Goal: Entertainment & Leisure: Consume media (video, audio)

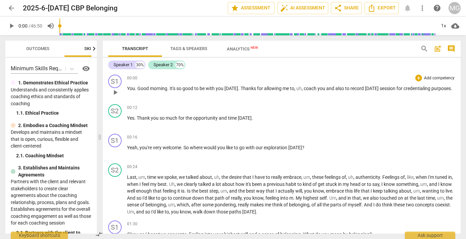
click at [115, 92] on span "play_arrow" at bounding box center [115, 92] width 8 height 8
click at [137, 88] on span "." at bounding box center [136, 88] width 2 height 5
type input "7"
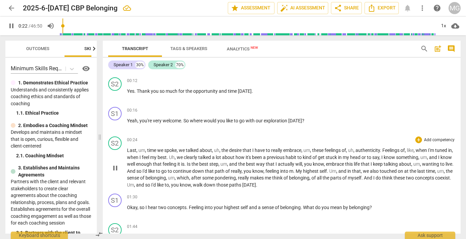
scroll to position [38, 0]
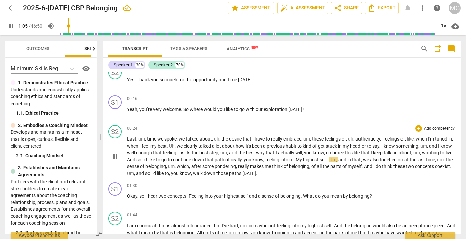
click at [303, 160] on span "My" at bounding box center [299, 159] width 7 height 5
type input "67"
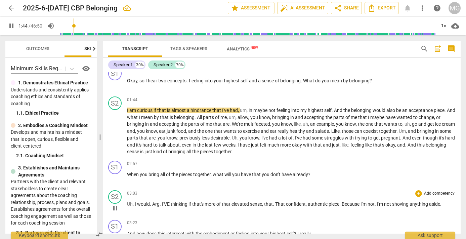
scroll to position [153, 0]
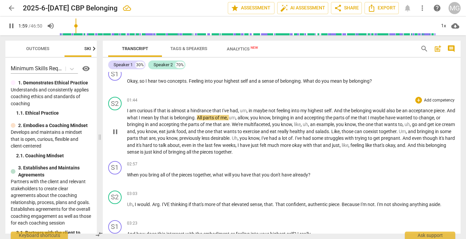
click at [203, 117] on span "All" at bounding box center [200, 117] width 6 height 5
type input "121"
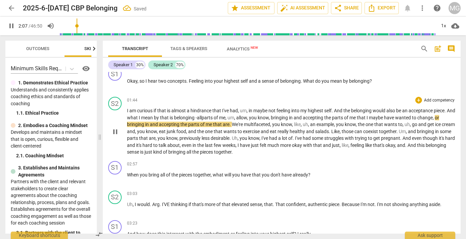
click at [199, 118] on span "belonging -a" at bounding box center [187, 117] width 26 height 5
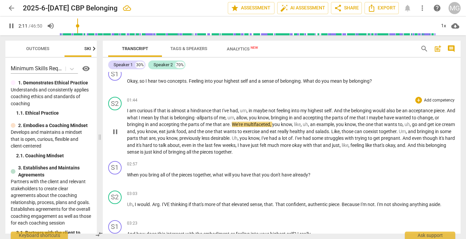
click at [231, 123] on span "." at bounding box center [230, 124] width 2 height 5
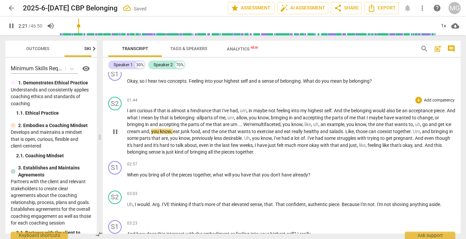
click at [200, 117] on span "belonging -a" at bounding box center [187, 117] width 26 height 5
click at [250, 125] on span "We're" at bounding box center [248, 124] width 11 height 5
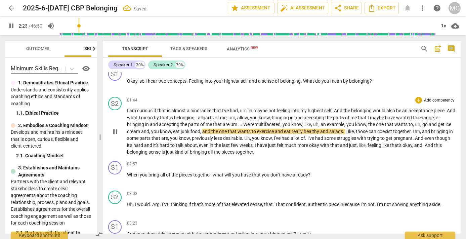
click at [250, 125] on span "We're" at bounding box center [248, 124] width 11 height 5
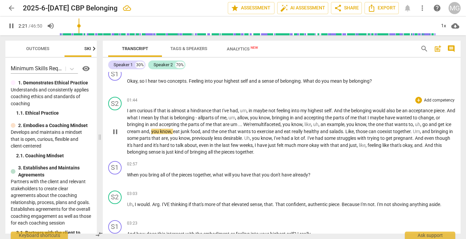
click at [344, 123] on span "example" at bounding box center [335, 124] width 17 height 5
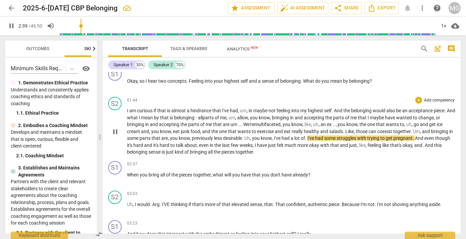
click at [307, 137] on span "." at bounding box center [306, 137] width 2 height 5
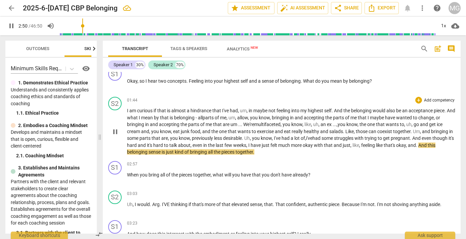
click at [428, 145] on span "And" at bounding box center [422, 144] width 9 height 5
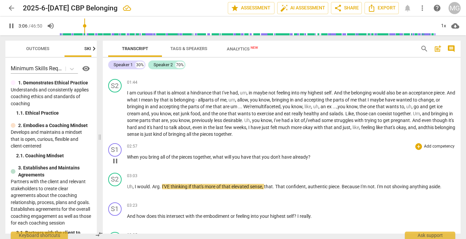
scroll to position [192, 0]
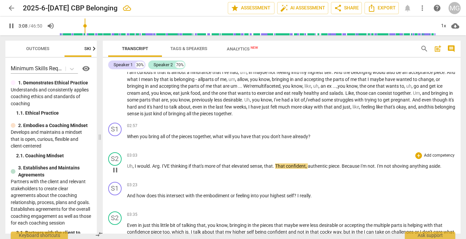
click at [135, 165] on span "I" at bounding box center [136, 165] width 2 height 5
click at [136, 165] on span "I" at bounding box center [136, 165] width 2 height 5
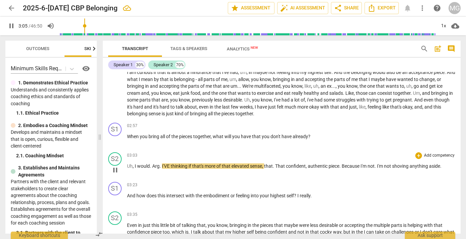
click at [159, 167] on span "Arg" at bounding box center [155, 165] width 7 height 5
type input "186"
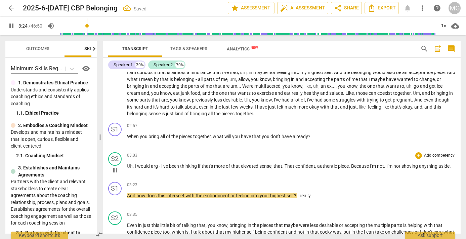
click at [129, 166] on span "Uh" at bounding box center [130, 165] width 6 height 5
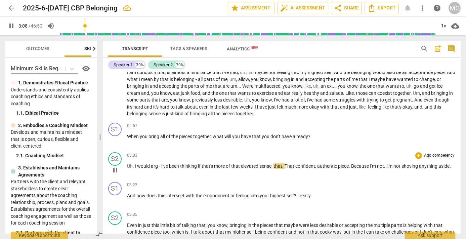
drag, startPoint x: 179, startPoint y: 167, endPoint x: 183, endPoint y: 170, distance: 5.1
click at [179, 167] on span "would arg - I've been" at bounding box center [158, 165] width 42 height 5
click at [177, 162] on div "03:03 + Add competency keyboard_arrow_right Uh , I would arg - I'm thinking if …" at bounding box center [291, 164] width 329 height 24
click at [177, 166] on span "thinking" at bounding box center [177, 165] width 18 height 5
click at [177, 165] on span "thinking" at bounding box center [177, 165] width 18 height 5
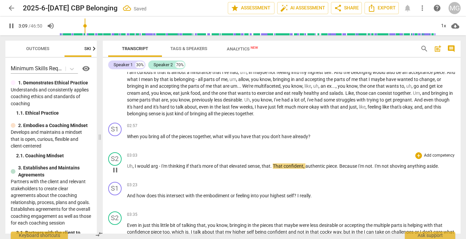
click at [264, 166] on span "that" at bounding box center [266, 165] width 9 height 5
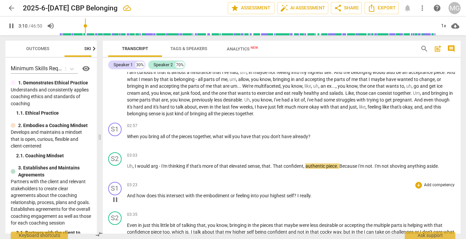
type input "191"
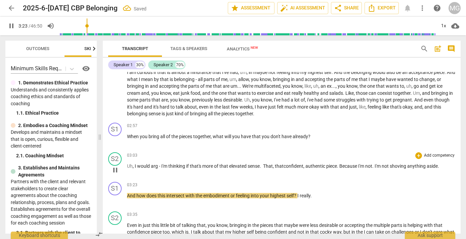
click at [375, 167] on span "." at bounding box center [373, 165] width 2 height 5
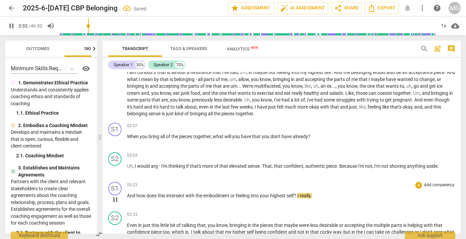
click at [367, 184] on div "03:23 + Add competency keyboard_arrow_right" at bounding box center [291, 185] width 329 height 7
click at [297, 196] on span "?" at bounding box center [295, 195] width 3 height 5
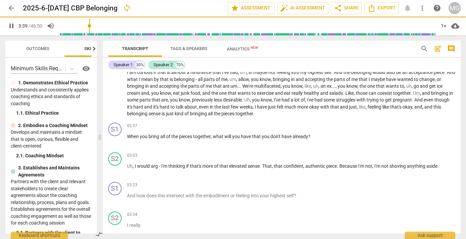
scroll to position [371, 0]
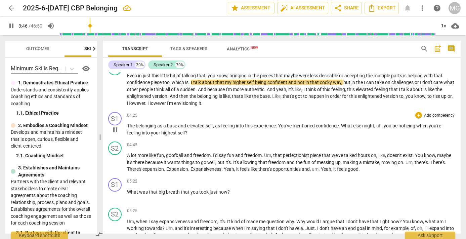
click at [174, 133] on span "highest" at bounding box center [169, 132] width 16 height 5
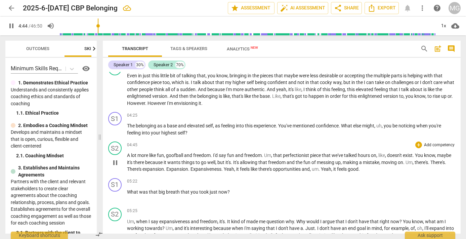
click at [128, 154] on span "A" at bounding box center [129, 155] width 4 height 5
type input "286"
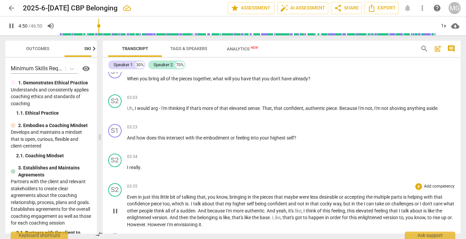
scroll to position [256, 0]
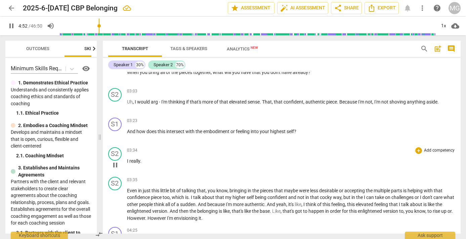
click at [127, 161] on span "I" at bounding box center [128, 160] width 2 height 5
type input "293"
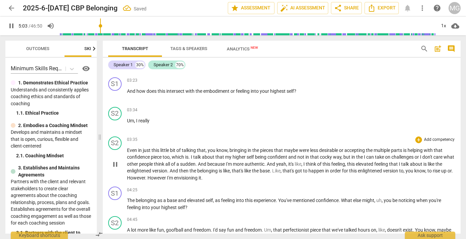
scroll to position [304, 0]
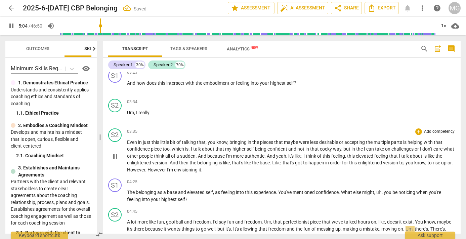
click at [129, 142] on span "Even" at bounding box center [132, 141] width 11 height 5
type input "306"
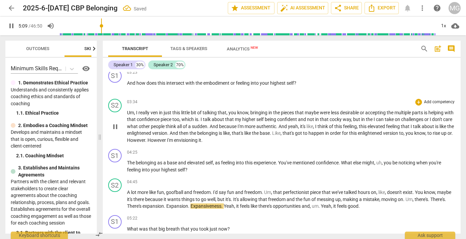
click at [151, 113] on span "ven" at bounding box center [155, 112] width 8 height 5
type input "310"
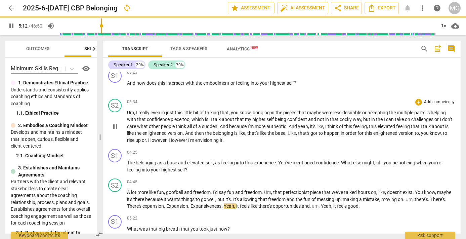
click at [136, 111] on span "I" at bounding box center [137, 112] width 2 height 5
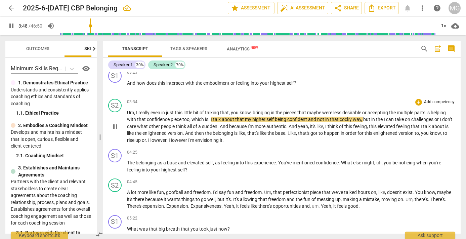
click at [211, 119] on span "." at bounding box center [209, 119] width 2 height 5
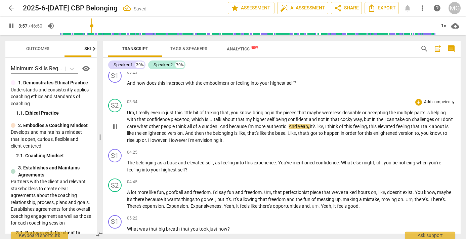
click at [298, 127] on span "And" at bounding box center [293, 126] width 9 height 5
click at [246, 140] on p "Um , I really even in just this little bit of talking that , you know , bringin…" at bounding box center [291, 126] width 329 height 35
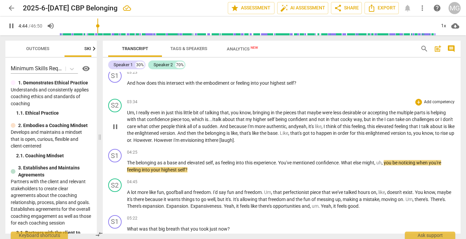
click at [274, 142] on p "Um , I really even in just this little bit of talking that , you know , bringin…" at bounding box center [291, 126] width 329 height 35
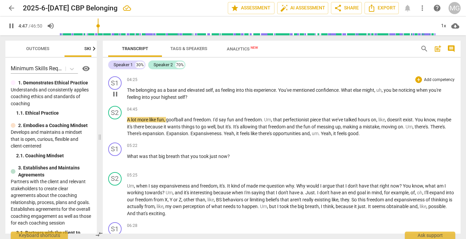
scroll to position [381, 0]
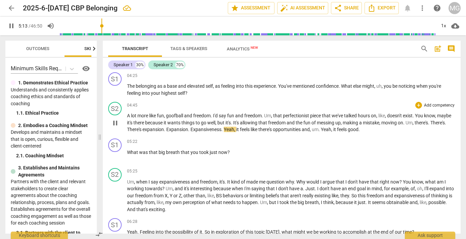
click at [189, 129] on span "." at bounding box center [189, 129] width 2 height 5
type input "315"
click at [168, 129] on span "Expans" at bounding box center [173, 129] width 15 height 5
type input "326"
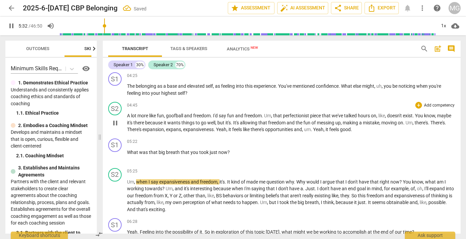
click at [189, 130] on span "expansiveness" at bounding box center [198, 129] width 31 height 5
click at [188, 130] on span "expansiveness" at bounding box center [198, 129] width 31 height 5
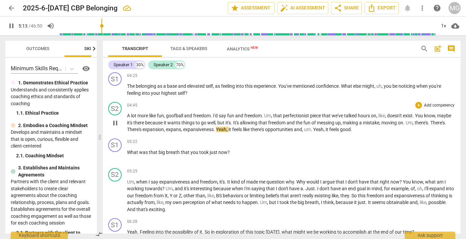
click at [217, 129] on span "Yeah" at bounding box center [221, 129] width 10 height 5
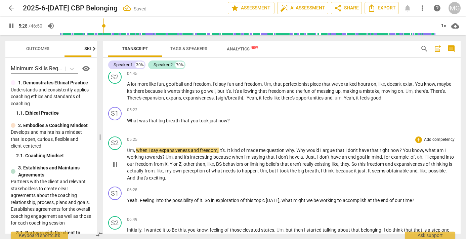
scroll to position [419, 0]
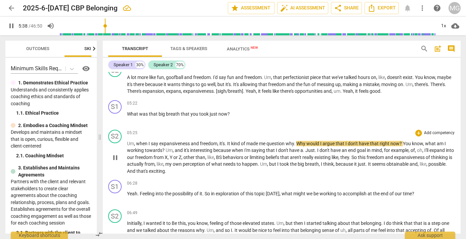
click at [302, 143] on span "Why" at bounding box center [301, 143] width 10 height 5
type input "340"
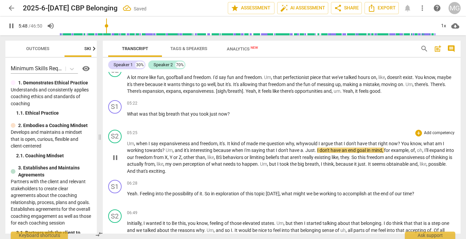
click at [303, 150] on span "a" at bounding box center [301, 149] width 3 height 5
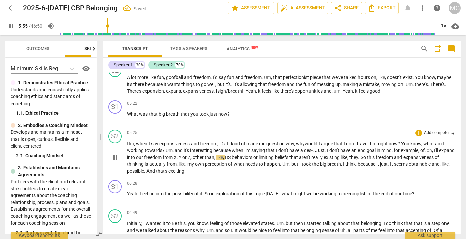
click at [307, 149] on span "a des-" at bounding box center [306, 149] width 12 height 5
click at [327, 150] on span "." at bounding box center [326, 149] width 2 height 5
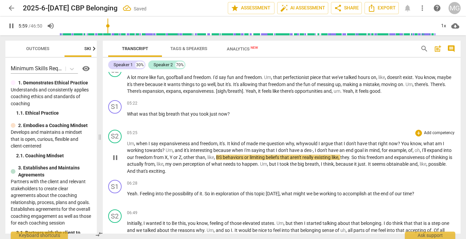
click at [332, 152] on span "have" at bounding box center [333, 149] width 11 height 5
click at [372, 164] on span "It" at bounding box center [370, 163] width 4 height 5
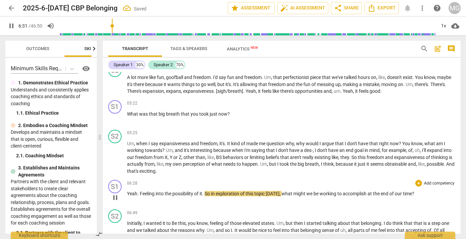
click at [127, 193] on span "Yeah" at bounding box center [132, 193] width 10 height 5
type input "392"
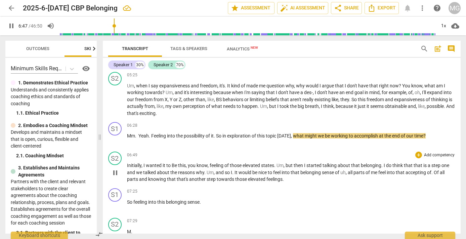
scroll to position [496, 0]
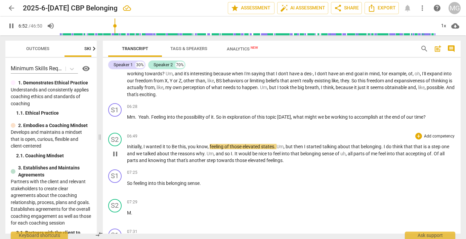
click at [175, 147] on span "Be" at bounding box center [175, 146] width 6 height 5
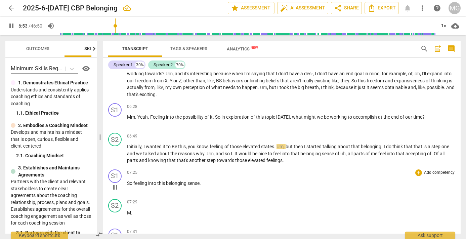
type input "414"
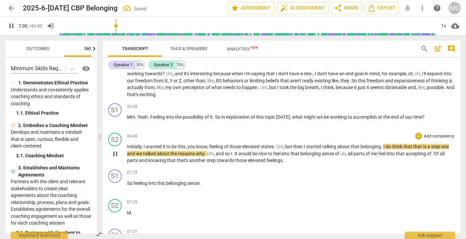
click at [383, 146] on span "." at bounding box center [382, 146] width 2 height 5
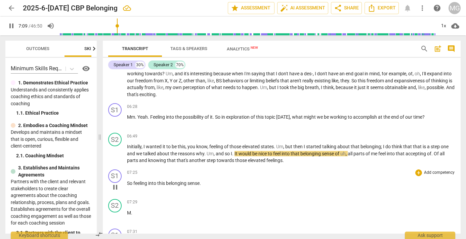
scroll to position [534, 0]
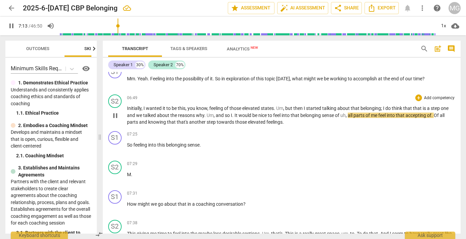
click at [346, 115] on span "uh" at bounding box center [342, 115] width 5 height 5
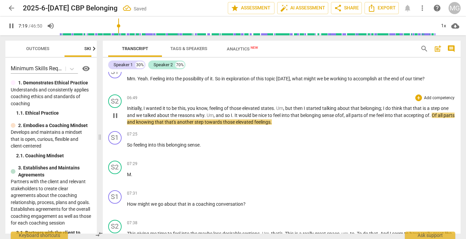
click at [302, 115] on span "belonging" at bounding box center [311, 115] width 22 height 5
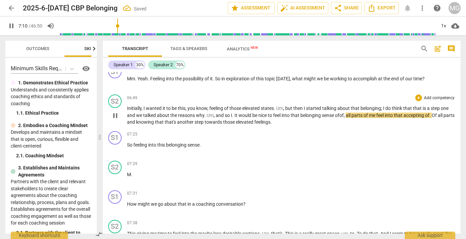
click at [342, 116] on span "of of" at bounding box center [339, 115] width 9 height 5
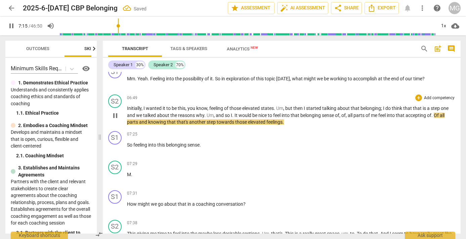
click at [438, 115] on span "Of" at bounding box center [437, 115] width 6 height 5
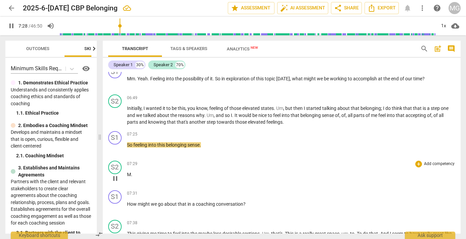
drag, startPoint x: 138, startPoint y: 175, endPoint x: 150, endPoint y: 173, distance: 11.9
click at [138, 175] on p "M ." at bounding box center [291, 174] width 329 height 7
type input "450"
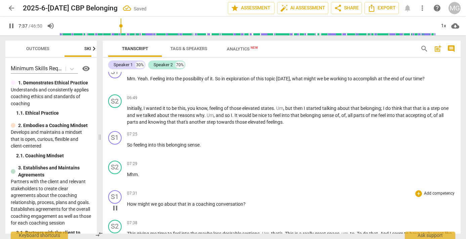
scroll to position [649, 0]
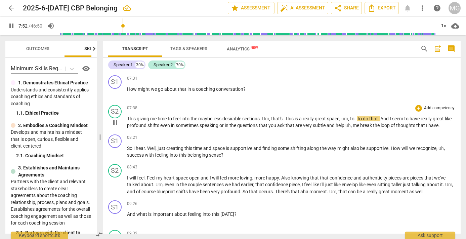
click at [363, 117] on span "To" at bounding box center [360, 118] width 6 height 5
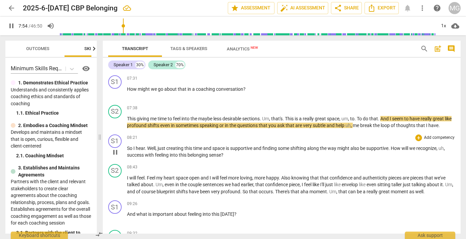
type input "475"
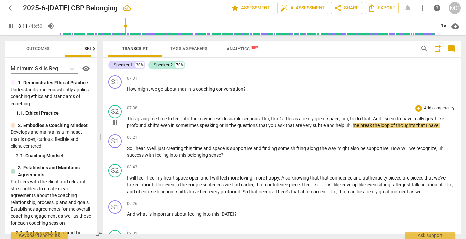
click at [340, 129] on div "S2 play_arrow pause 07:38 + Add competency keyboard_arrow_right This giving me …" at bounding box center [282, 117] width 358 height 30
click at [338, 126] on span "help" at bounding box center [341, 125] width 10 height 5
type input "494"
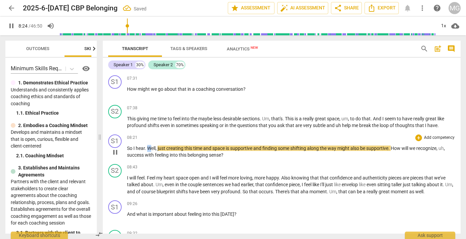
click at [149, 146] on span "Well" at bounding box center [151, 147] width 8 height 5
type input "506"
click at [115, 153] on span "pause" at bounding box center [115, 152] width 8 height 8
click at [116, 152] on span "play_arrow" at bounding box center [115, 152] width 8 height 8
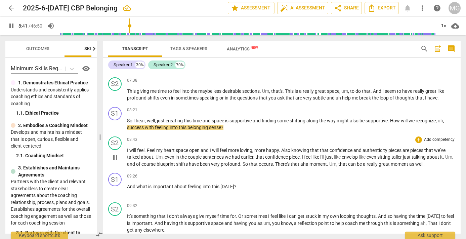
scroll to position [687, 0]
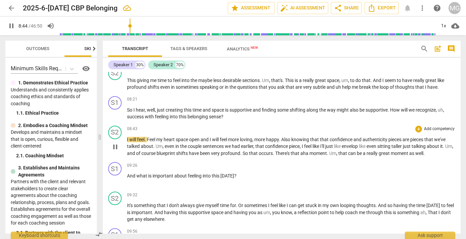
click at [149, 138] on span "Feel" at bounding box center [151, 139] width 9 height 5
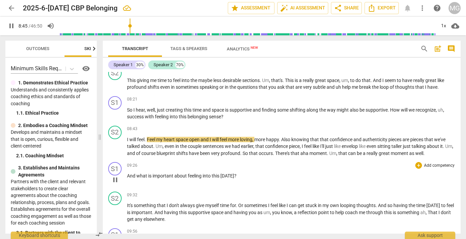
type input "526"
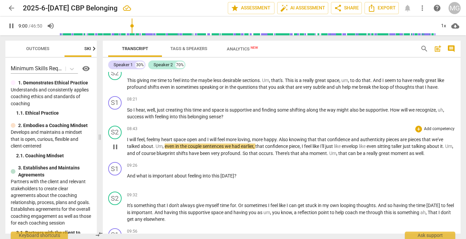
scroll to position [725, 0]
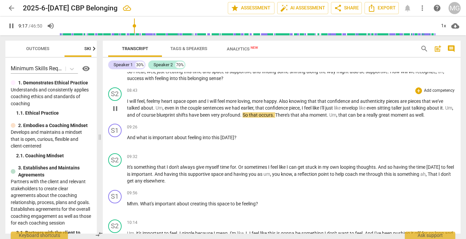
click at [275, 117] on span "." at bounding box center [274, 114] width 2 height 5
click at [288, 115] on span "There's" at bounding box center [282, 114] width 15 height 5
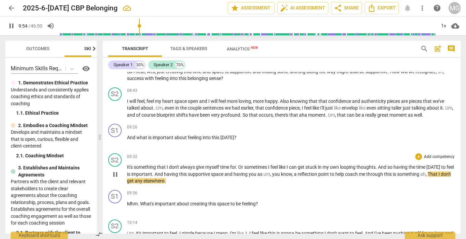
click at [397, 174] on span "is" at bounding box center [395, 173] width 4 height 5
type input "596"
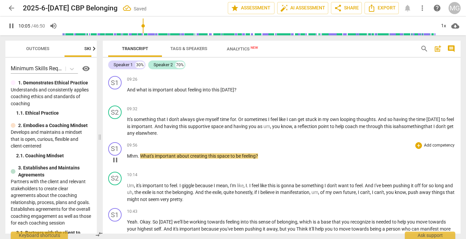
scroll to position [802, 0]
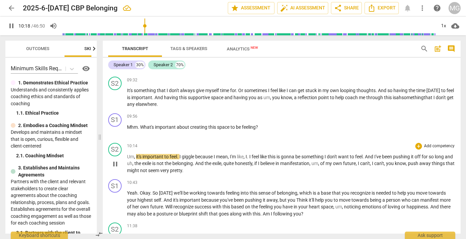
click at [179, 157] on span "." at bounding box center [178, 156] width 2 height 5
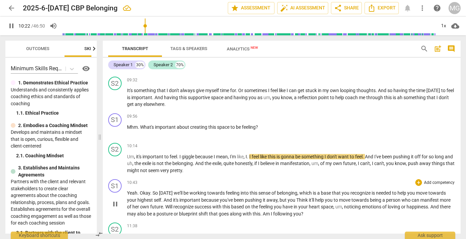
type input "623"
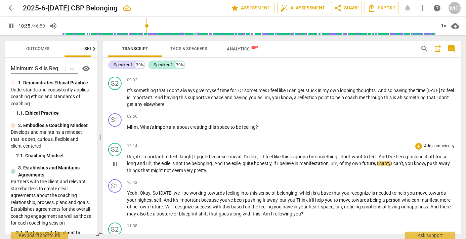
click at [345, 166] on span "of" at bounding box center [341, 163] width 5 height 5
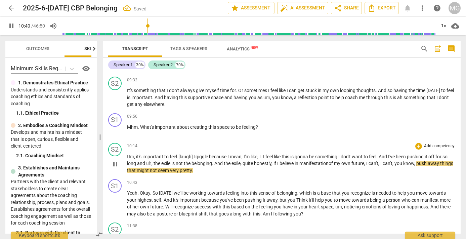
scroll to position [840, 0]
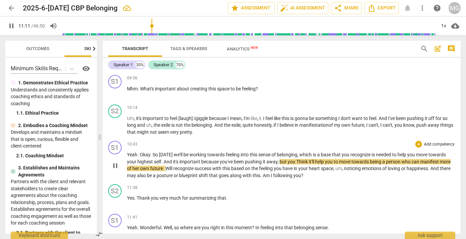
click at [300, 160] on span "Think" at bounding box center [302, 161] width 12 height 5
type input "677"
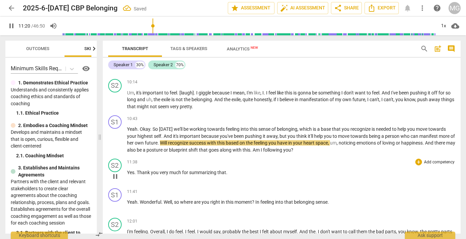
scroll to position [879, 0]
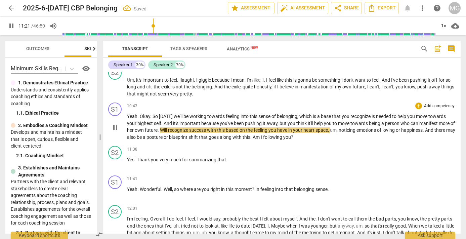
click at [168, 129] on span "Will" at bounding box center [164, 129] width 8 height 5
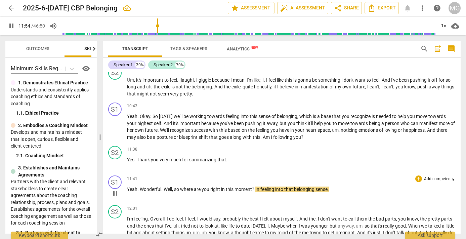
click at [255, 190] on span "?" at bounding box center [253, 188] width 3 height 5
type input "715"
click at [358, 189] on p "Yeah . Wonderful . Well , so where are you right in this moment, in feeling int…" at bounding box center [291, 189] width 329 height 7
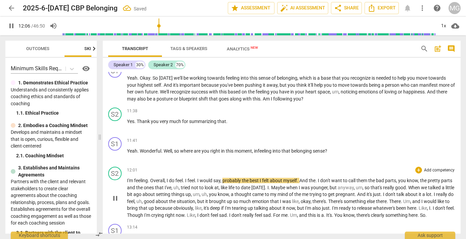
scroll to position [955, 0]
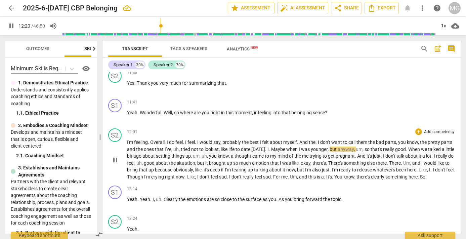
click at [226, 147] on span "like" at bounding box center [225, 148] width 8 height 5
click at [253, 149] on span "[DATE]" at bounding box center [258, 148] width 14 height 5
type input "741"
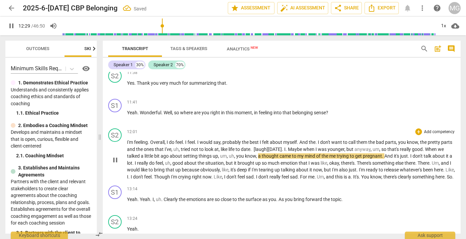
click at [271, 148] on span "[DATE]" at bounding box center [275, 148] width 14 height 5
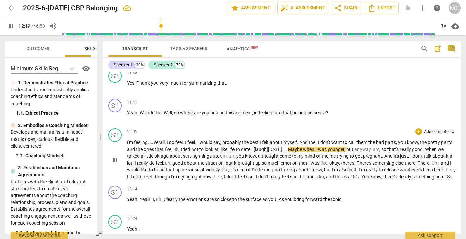
click at [291, 149] on span "Maybe" at bounding box center [295, 148] width 15 height 5
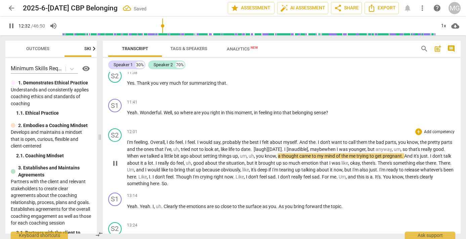
click at [130, 141] on span "I'm" at bounding box center [130, 141] width 7 height 5
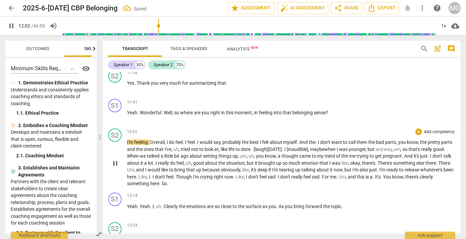
click at [114, 163] on span "pause" at bounding box center [115, 163] width 8 height 8
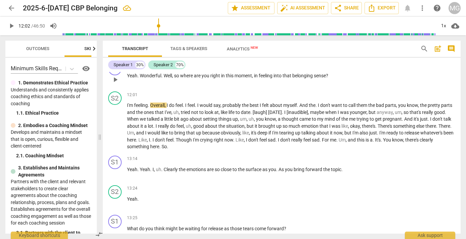
scroll to position [994, 0]
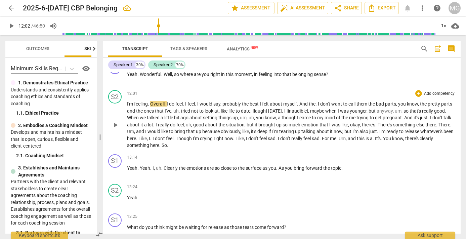
click at [115, 125] on span "play_arrow" at bounding box center [115, 125] width 8 height 8
click at [318, 104] on span "." at bounding box center [316, 103] width 2 height 5
type input "737"
click at [401, 106] on span "," at bounding box center [399, 103] width 2 height 5
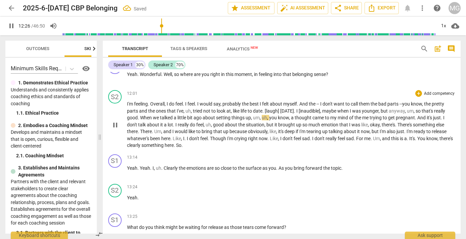
click at [135, 105] on span "feeling" at bounding box center [141, 103] width 14 height 5
click at [114, 124] on span "pause" at bounding box center [115, 125] width 8 height 8
type input "724"
